Goal: Task Accomplishment & Management: Manage account settings

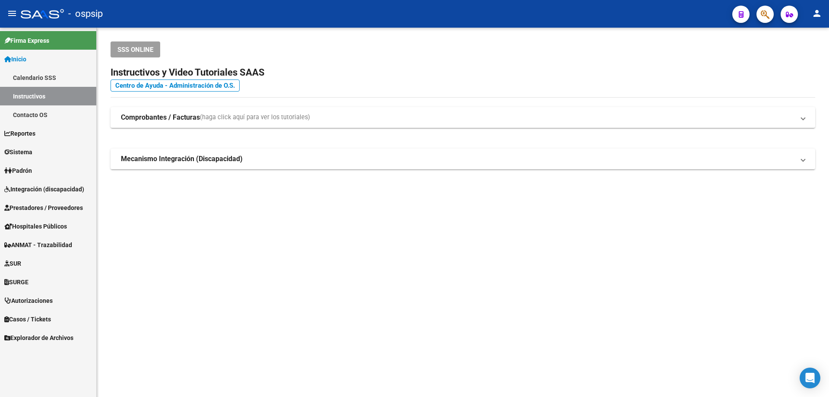
click at [29, 189] on span "Integración (discapacidad)" at bounding box center [44, 189] width 80 height 10
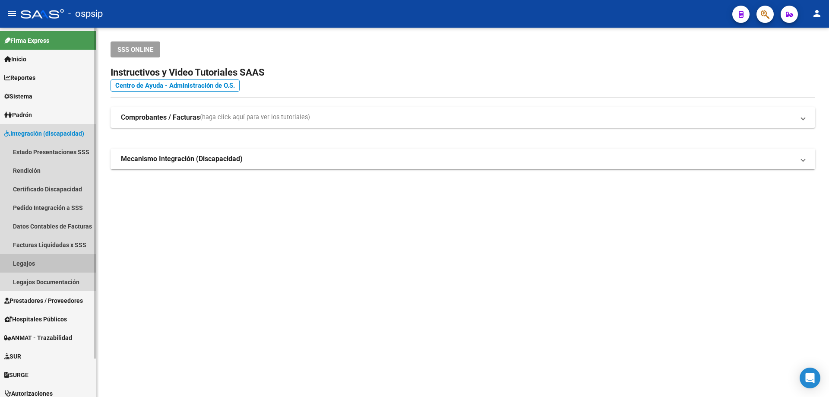
click at [22, 263] on link "Legajos" at bounding box center [48, 263] width 96 height 19
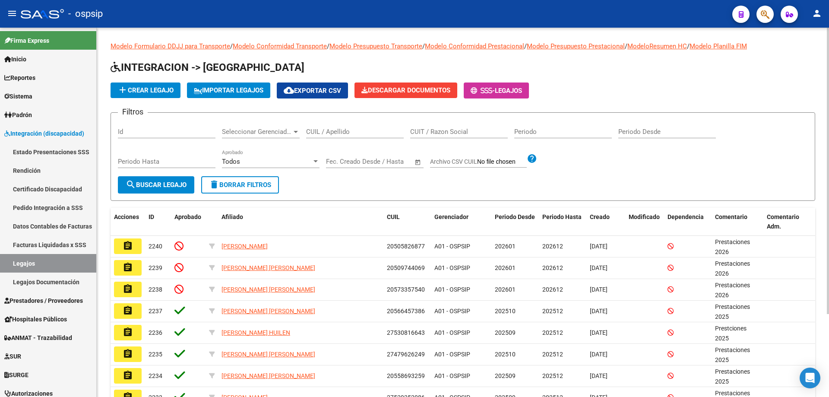
click at [387, 131] on input "CUIL / Apellido" at bounding box center [355, 132] width 98 height 8
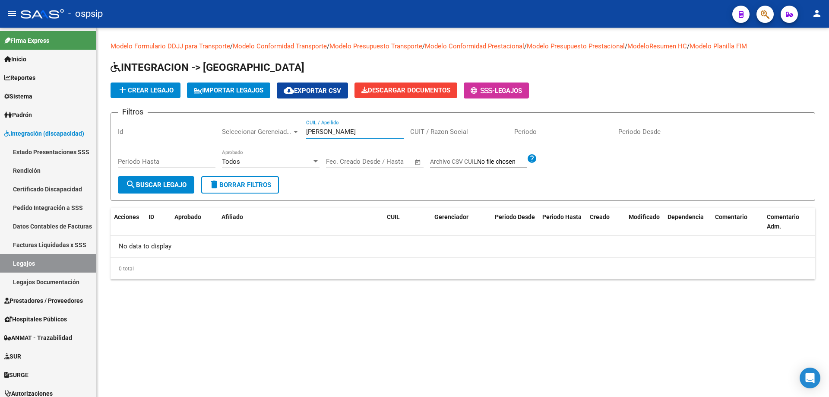
click at [387, 131] on input "[PERSON_NAME]" at bounding box center [355, 132] width 98 height 8
type input "s"
paste input "20557463691"
type input "20557463691"
click at [181, 194] on form "Filtros Id Seleccionar Gerenciador Seleccionar Gerenciador 20557463691 CUIL / A…" at bounding box center [463, 156] width 705 height 89
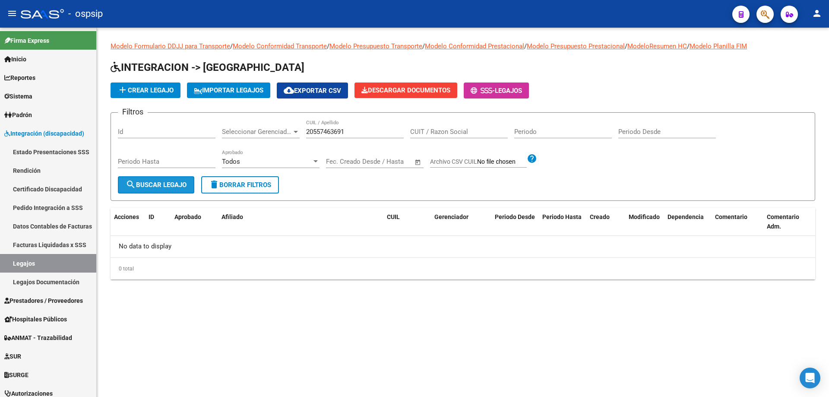
click at [181, 191] on button "search Buscar Legajo" at bounding box center [156, 184] width 76 height 17
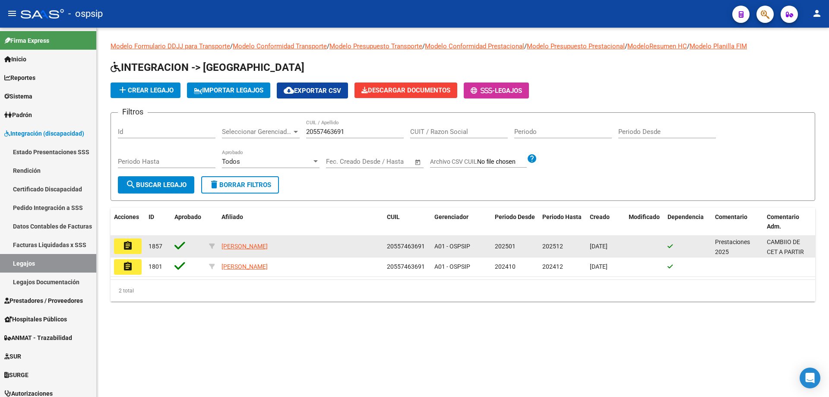
click at [133, 248] on button "assignment" at bounding box center [128, 246] width 28 height 16
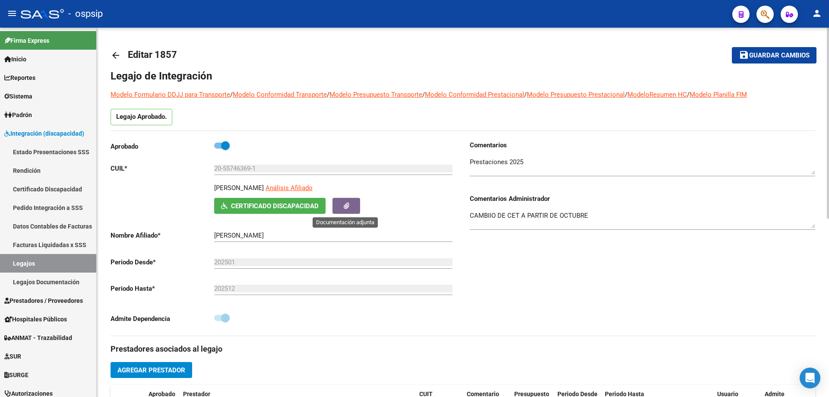
click at [347, 210] on span "button" at bounding box center [347, 206] width 6 height 8
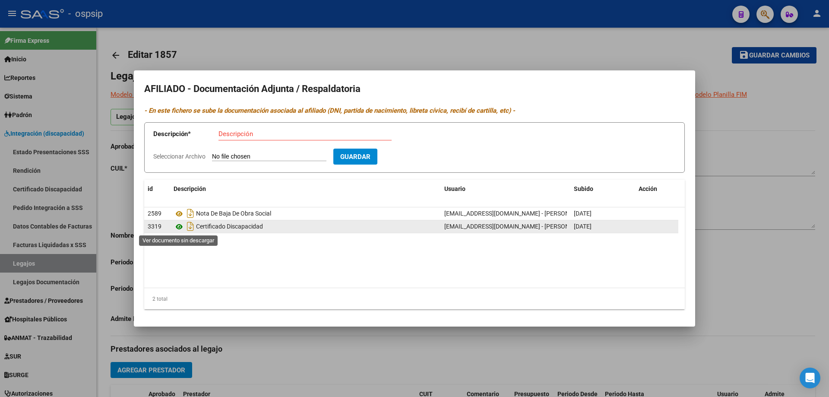
click at [180, 227] on icon at bounding box center [179, 227] width 11 height 10
drag, startPoint x: 746, startPoint y: 210, endPoint x: 735, endPoint y: 220, distance: 14.4
click at [746, 213] on div at bounding box center [414, 198] width 829 height 397
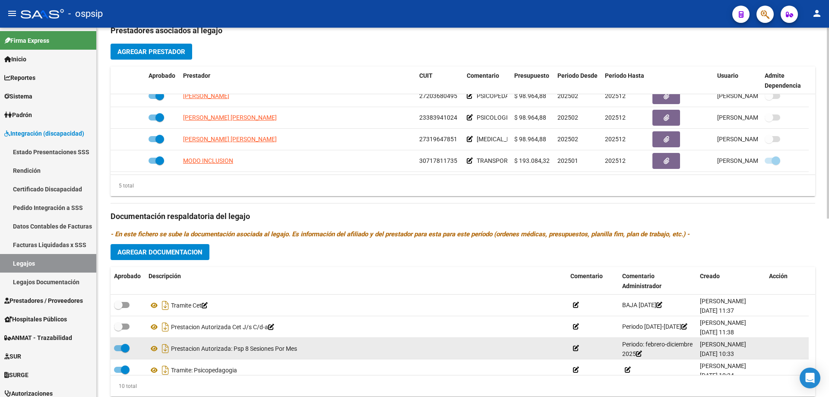
scroll to position [346, 0]
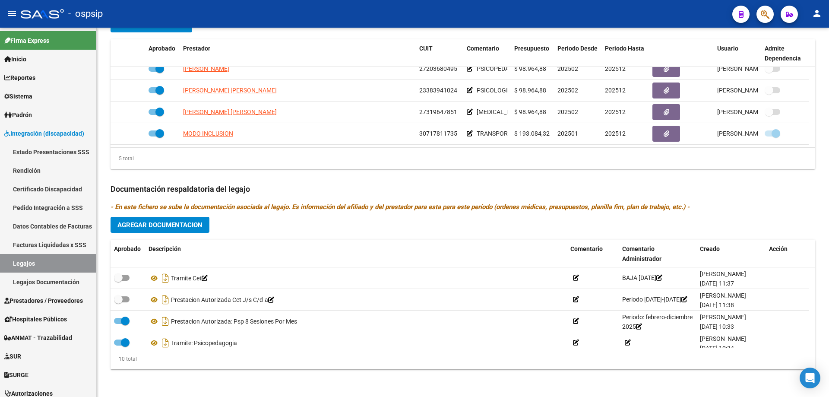
click at [763, 8] on span "button" at bounding box center [765, 15] width 9 height 18
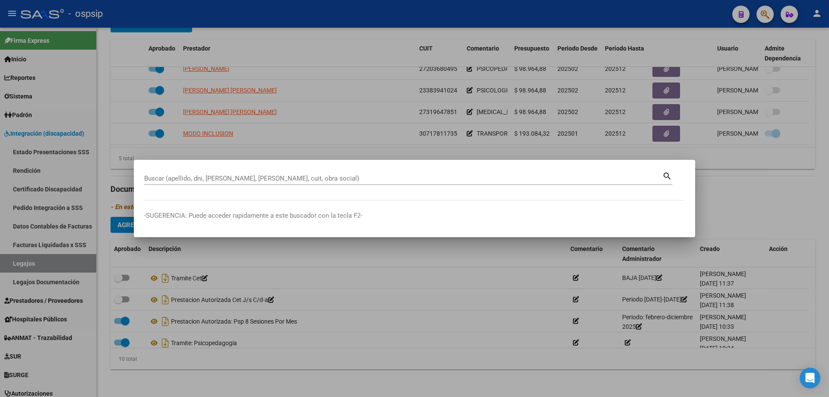
drag, startPoint x: 172, startPoint y: 176, endPoint x: 156, endPoint y: 183, distance: 17.4
click at [156, 183] on div "Buscar (apellido, dni, [PERSON_NAME], [PERSON_NAME], cuit, obra social)" at bounding box center [403, 178] width 518 height 13
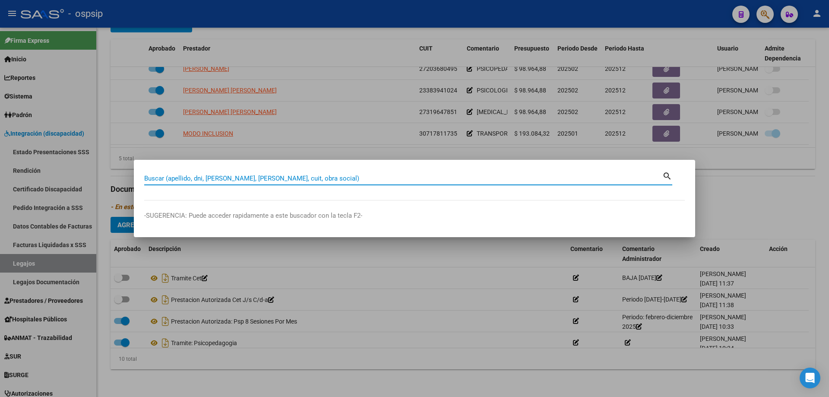
paste input "20557463691"
type input "20557463691"
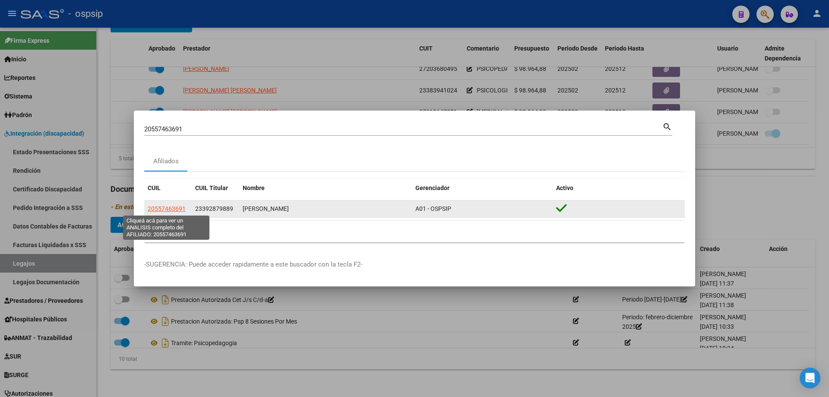
click at [160, 210] on span "20557463691" at bounding box center [167, 208] width 38 height 7
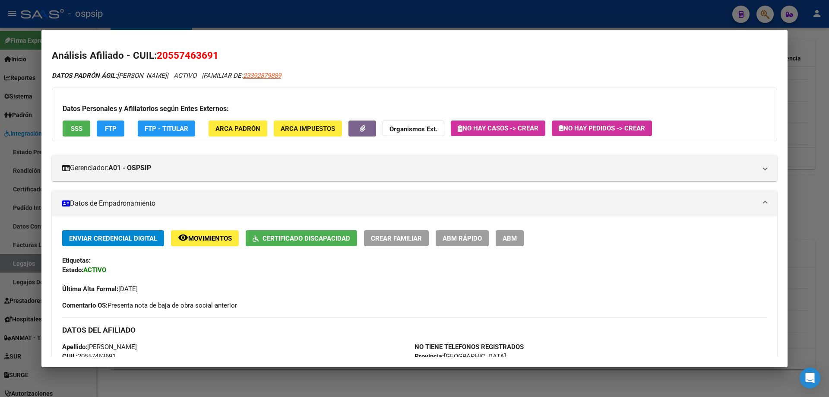
click at [797, 200] on div at bounding box center [414, 198] width 829 height 397
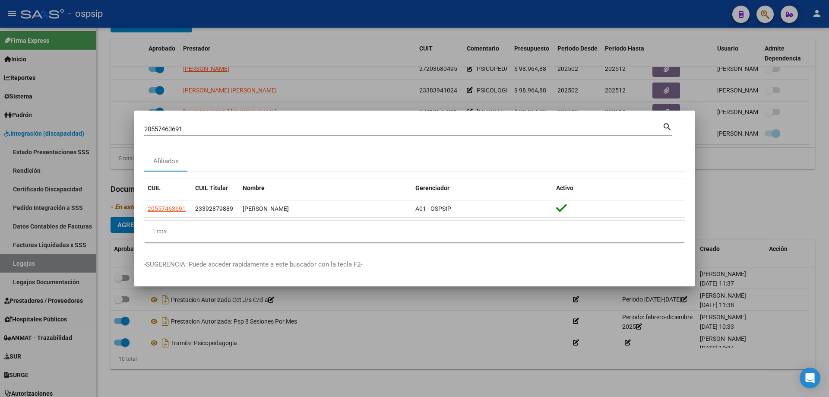
click at [331, 91] on div at bounding box center [414, 198] width 829 height 397
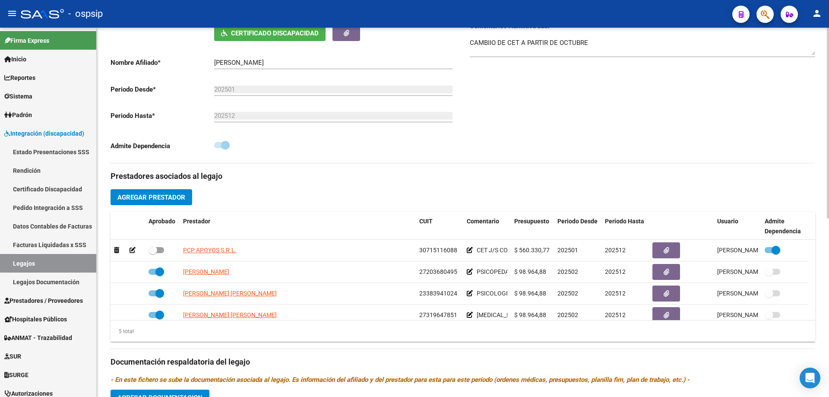
scroll to position [130, 0]
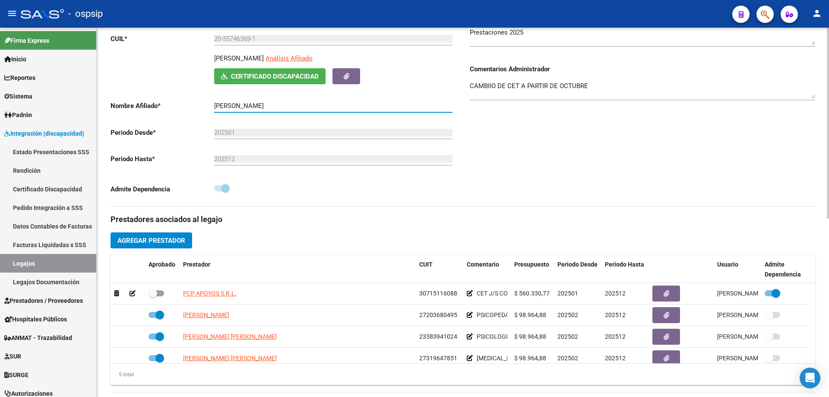
click at [276, 105] on input "[PERSON_NAME]" at bounding box center [333, 106] width 238 height 8
type input "[PERSON_NAME]"
click at [533, 149] on div "Comentarios Comentarios Administrador CAMBIIO DE CET A PARTIR DE OCTUBRE" at bounding box center [639, 108] width 352 height 195
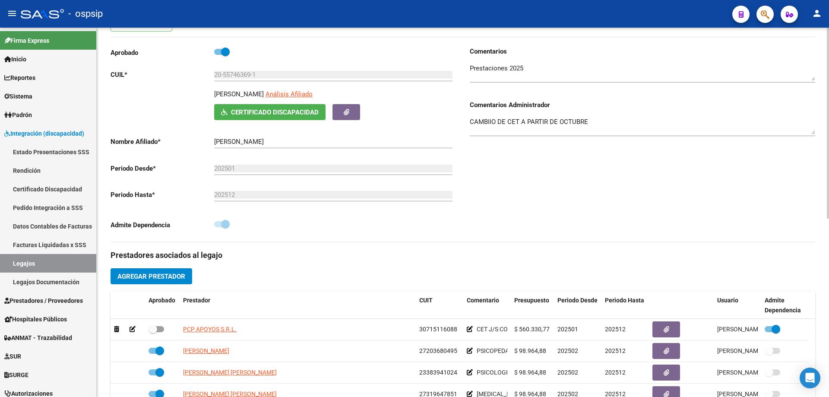
scroll to position [0, 0]
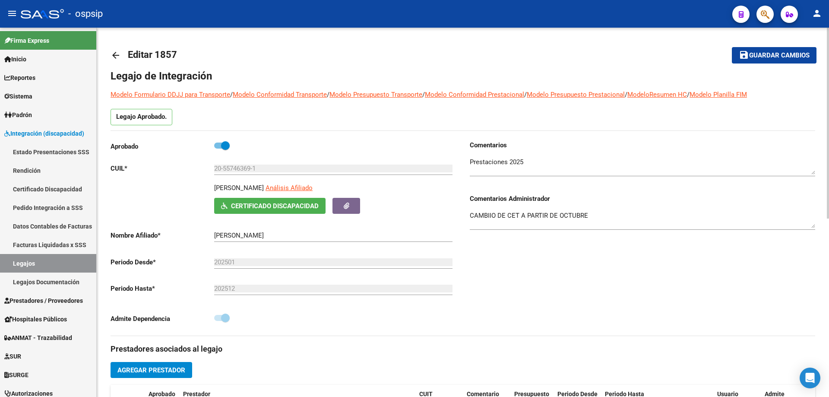
click at [790, 57] on span "Guardar cambios" at bounding box center [779, 56] width 60 height 8
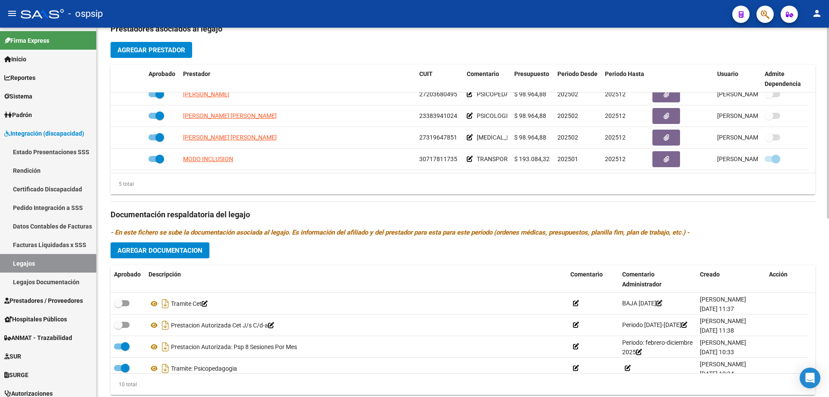
scroll to position [346, 0]
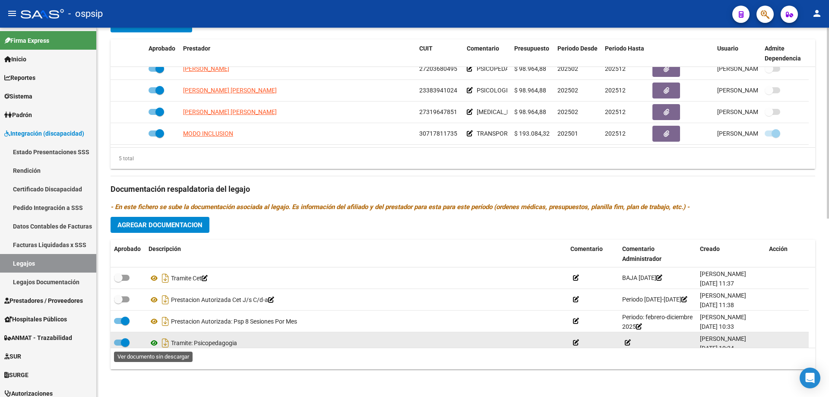
click at [154, 343] on icon at bounding box center [154, 343] width 11 height 10
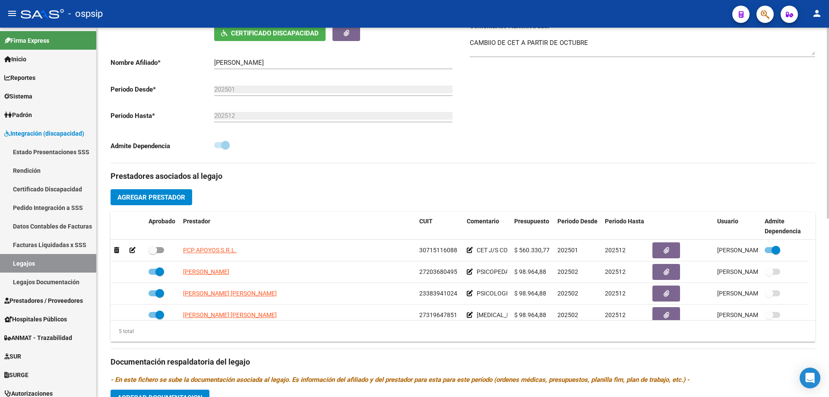
scroll to position [43, 0]
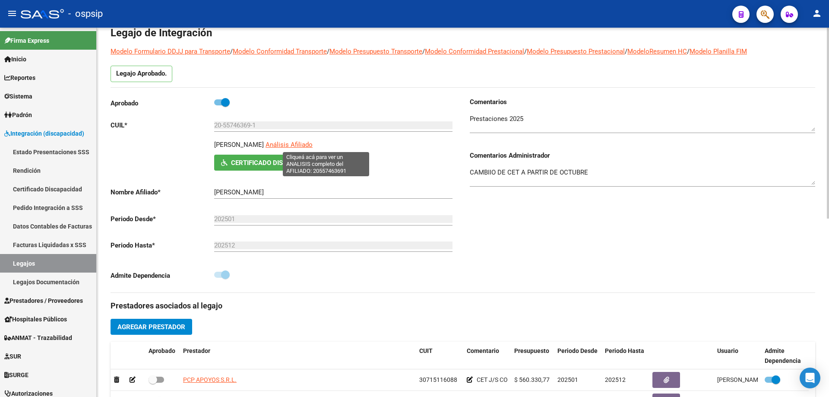
click at [313, 142] on span "Análisis Afiliado" at bounding box center [289, 145] width 47 height 8
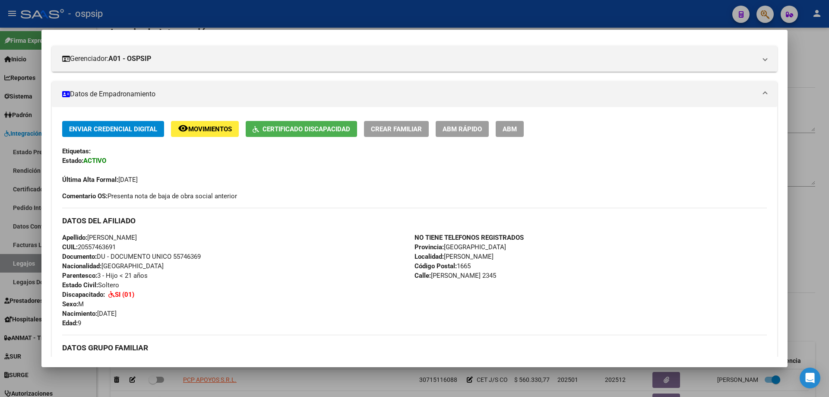
scroll to position [130, 0]
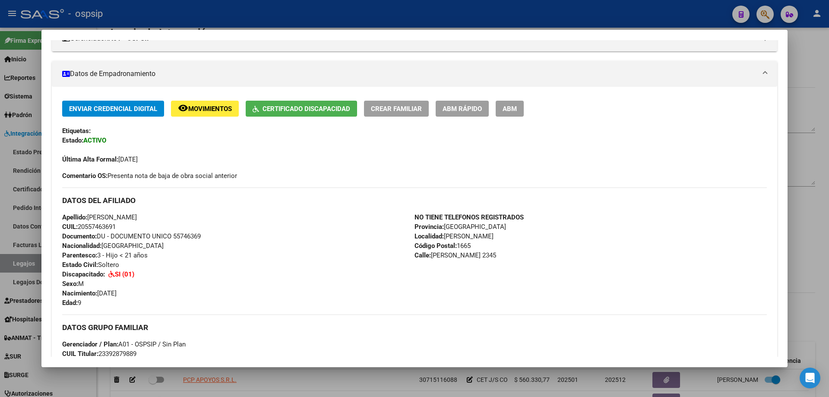
drag, startPoint x: 428, startPoint y: 255, endPoint x: 478, endPoint y: 256, distance: 50.1
click at [478, 256] on div "NO TIENE TELEFONOS REGISTRADOS Provincia: [GEOGRAPHIC_DATA] Localidad: [PERSON_…" at bounding box center [591, 260] width 352 height 95
